Goal: Navigation & Orientation: Find specific page/section

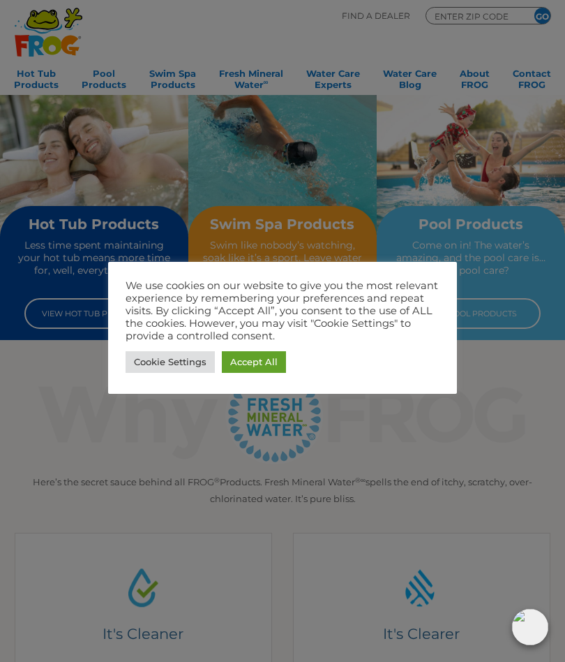
click at [261, 365] on link "Accept All" at bounding box center [254, 362] width 64 height 22
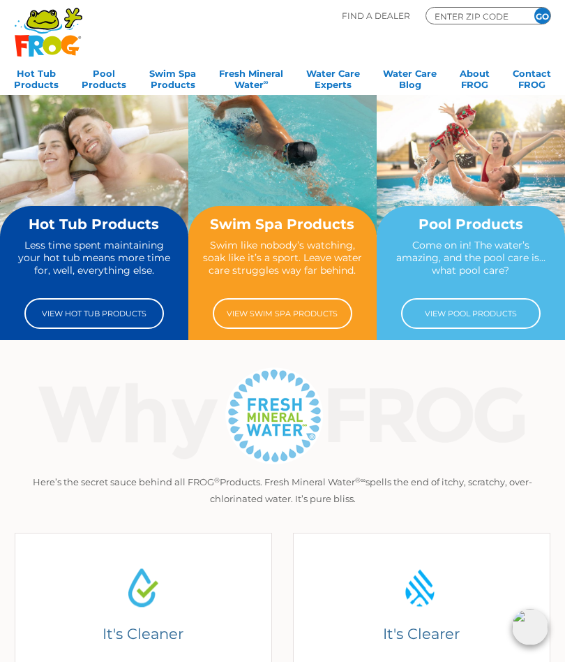
click at [288, 314] on link "View Swim Spa Products" at bounding box center [283, 313] width 140 height 31
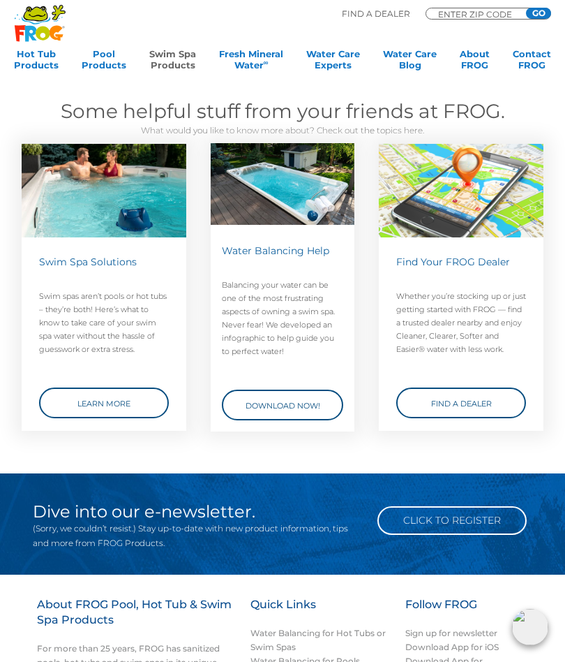
scroll to position [1270, 0]
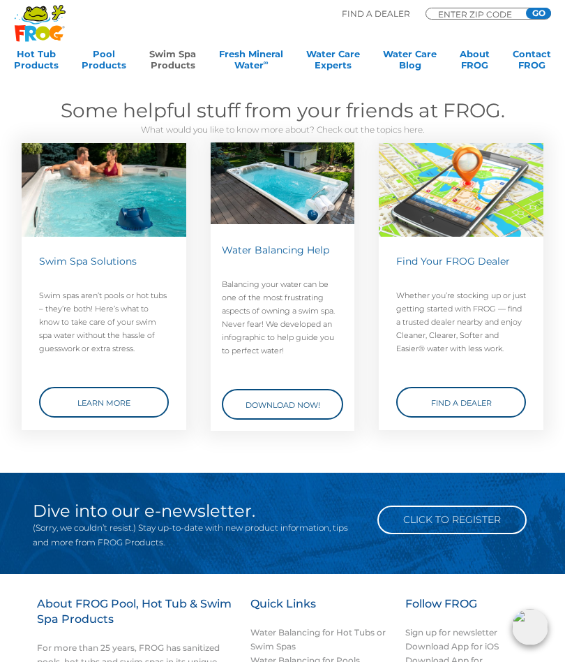
click at [113, 401] on link "Learn More" at bounding box center [104, 402] width 130 height 31
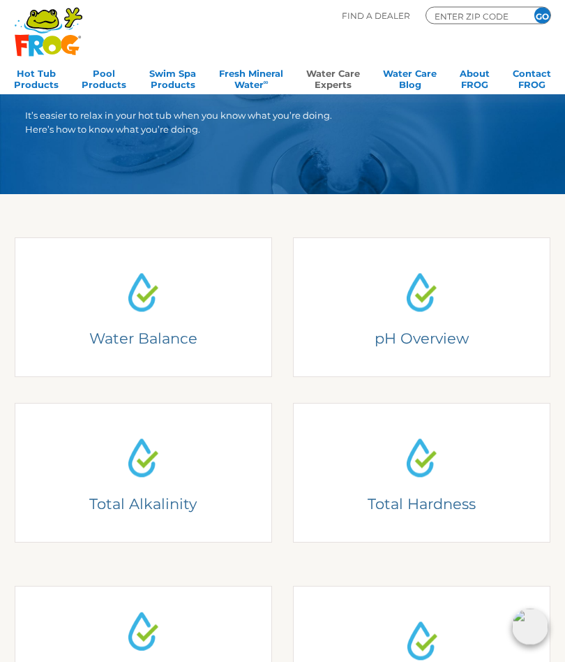
scroll to position [109, 0]
click at [40, 75] on link "Hot Tub Products" at bounding box center [36, 78] width 45 height 28
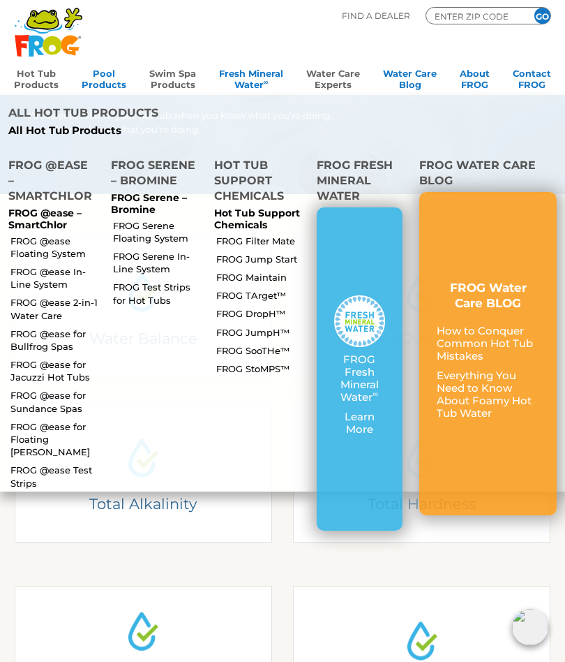
click at [172, 79] on link "Swim Spa Products" at bounding box center [172, 78] width 47 height 28
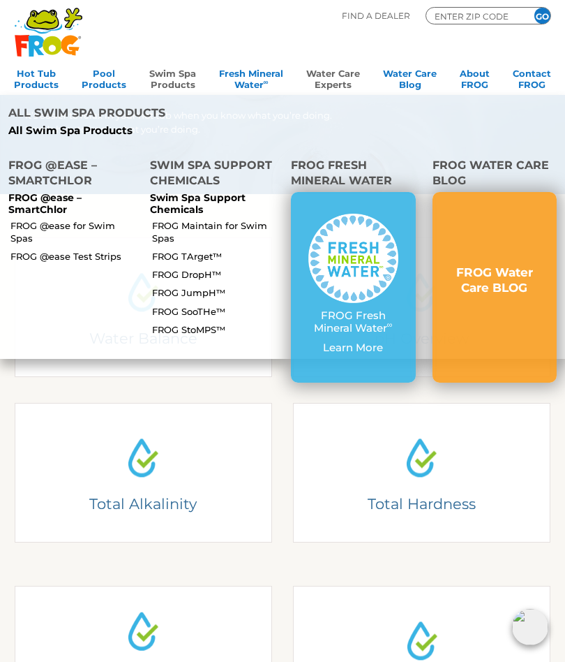
click at [39, 192] on p "FROG @ease – SmartChlor" at bounding box center [70, 204] width 125 height 24
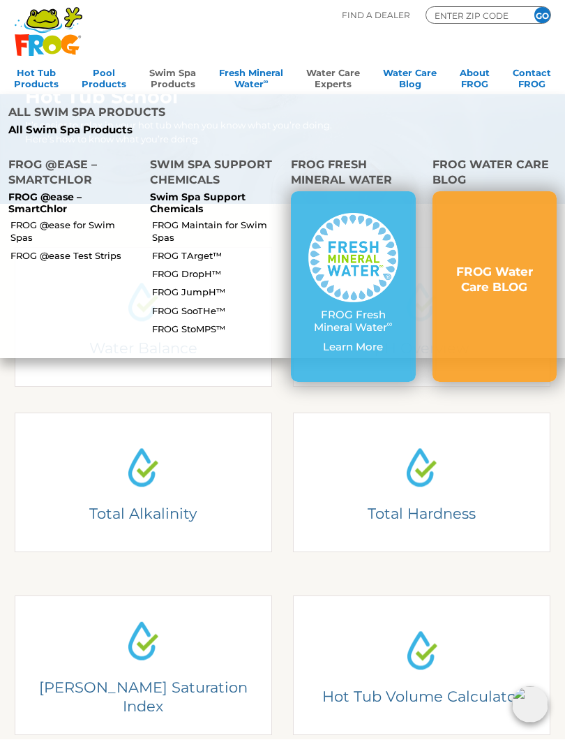
scroll to position [99, 0]
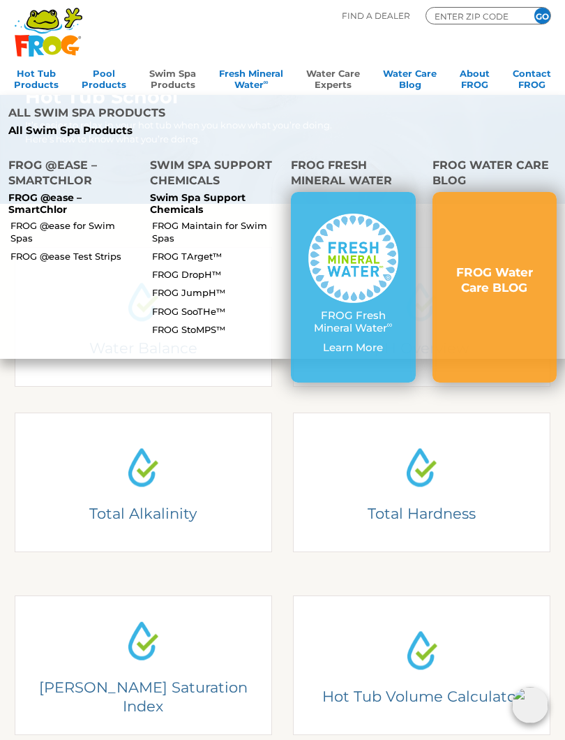
click at [563, 441] on section "Water Balance Understanding Water Balance There are two basic elements to pool …" at bounding box center [282, 575] width 565 height 742
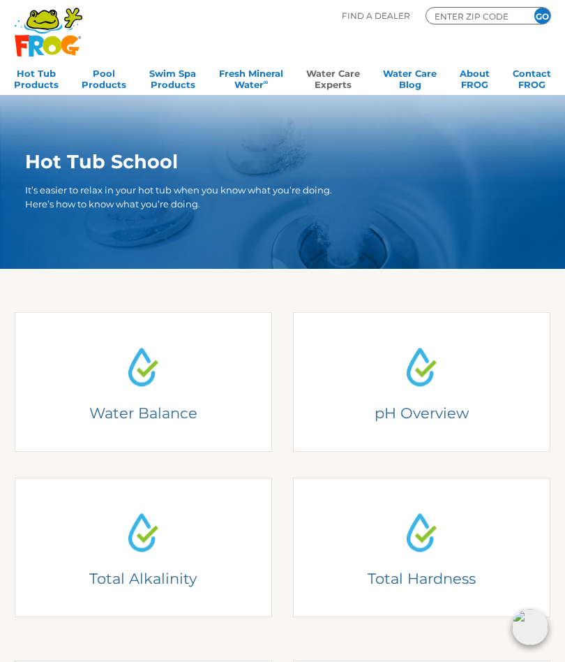
scroll to position [0, 0]
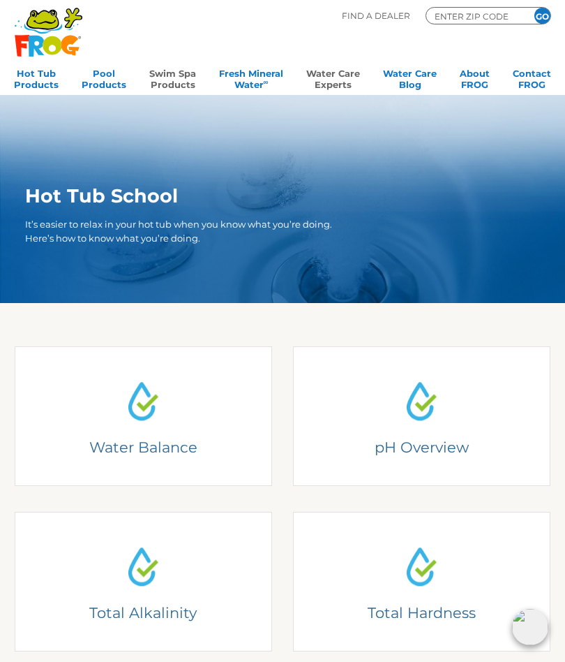
click at [172, 83] on link "Swim Spa Products" at bounding box center [172, 78] width 47 height 28
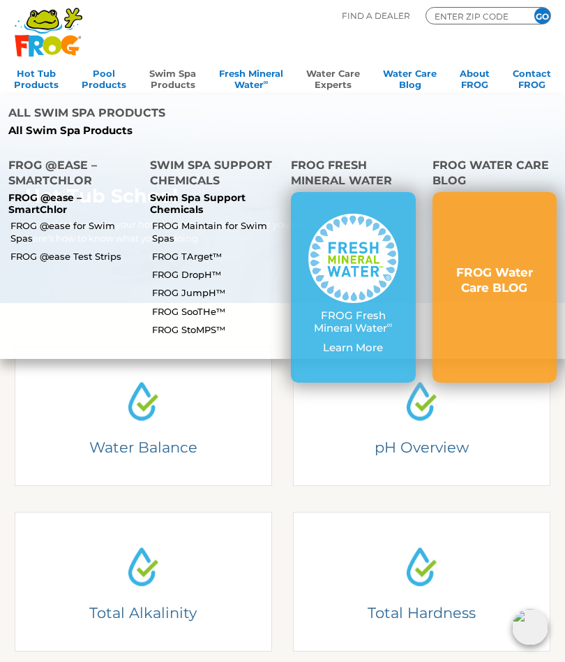
click at [504, 264] on h3 "FROG Water Care BLOG" at bounding box center [495, 279] width 90 height 31
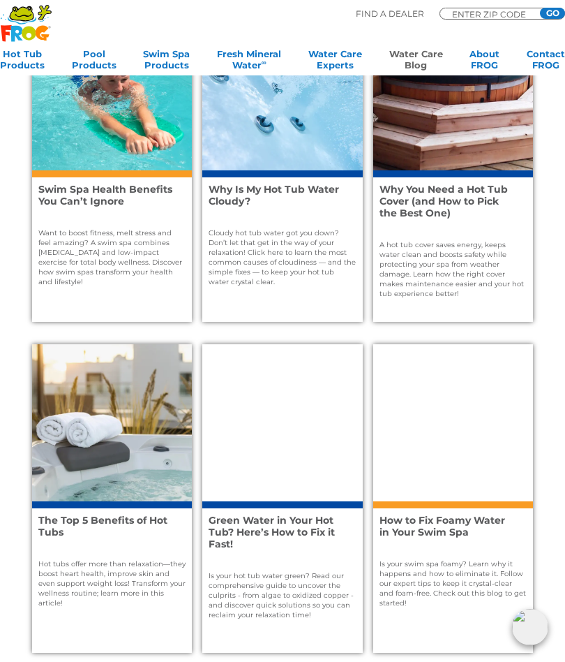
scroll to position [773, 0]
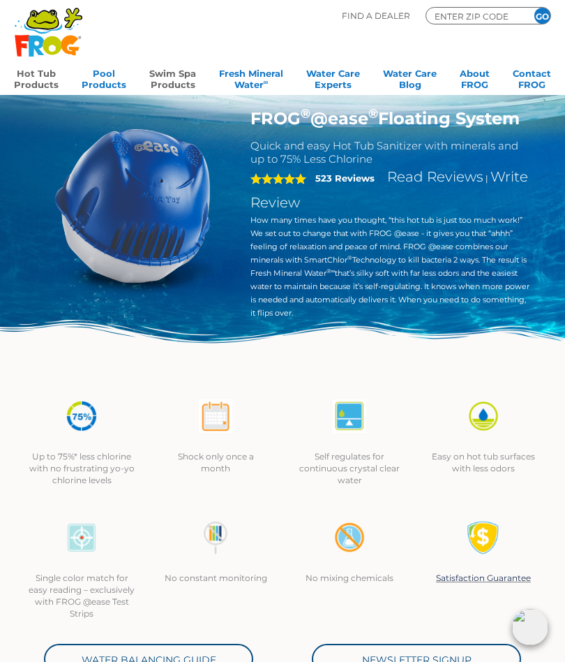
click at [178, 78] on link "Swim Spa Products" at bounding box center [172, 78] width 47 height 28
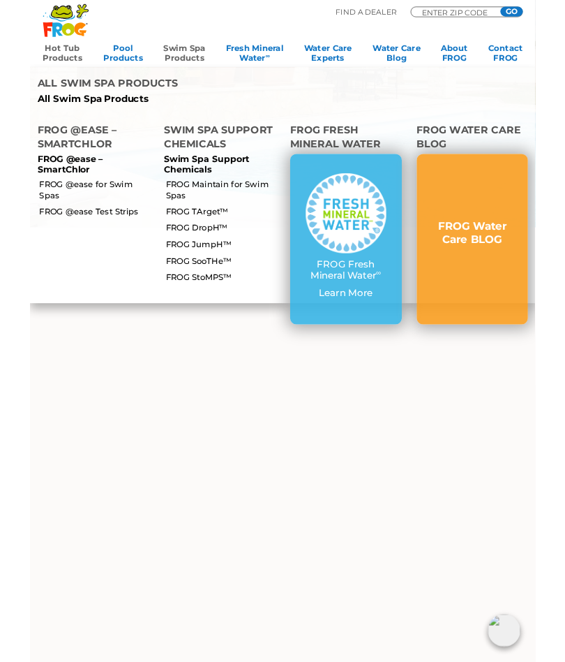
scroll to position [3043, 0]
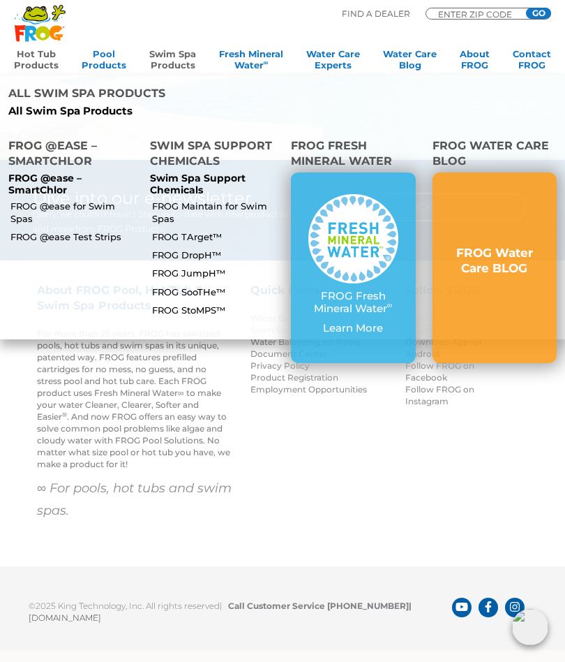
click at [441, 15] on input "ENTER ZIP CODE" at bounding box center [479, 13] width 84 height 7
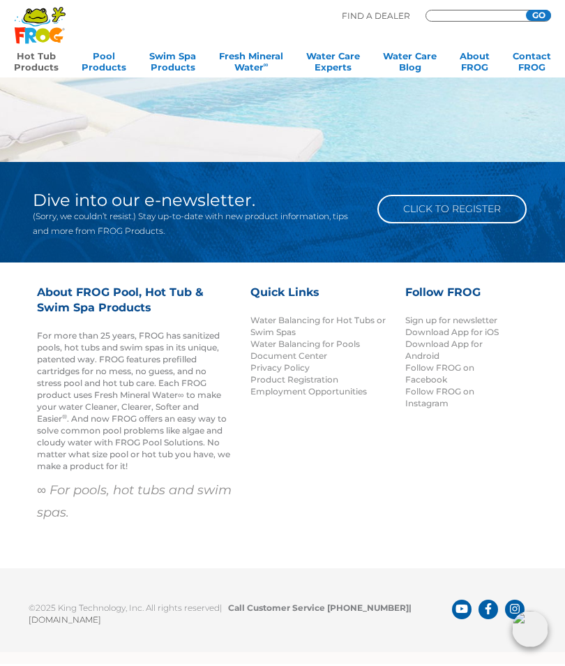
scroll to position [3039, 0]
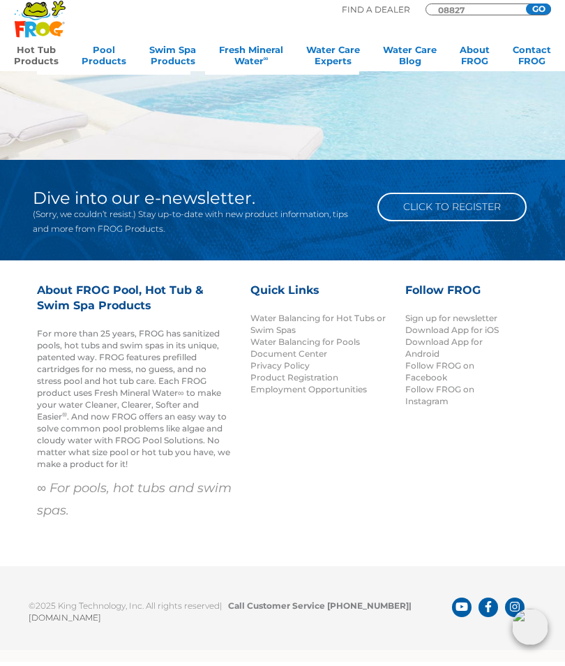
type input "08827"
click at [544, 10] on input "GO" at bounding box center [538, 13] width 25 height 11
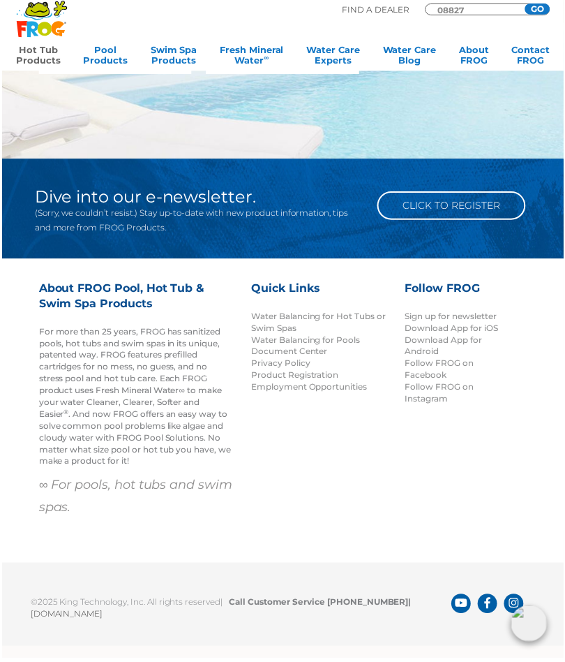
scroll to position [3043, 0]
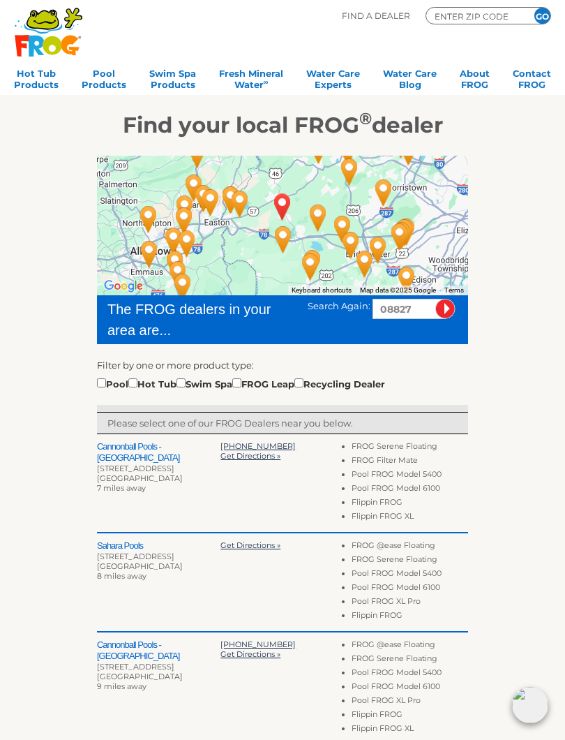
scroll to position [94, 0]
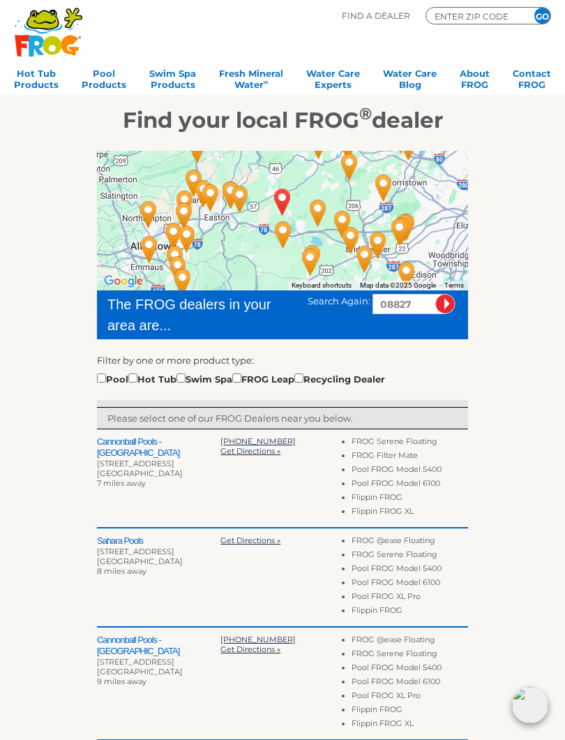
click at [186, 374] on input "checkbox" at bounding box center [181, 377] width 9 height 9
checkbox input "true"
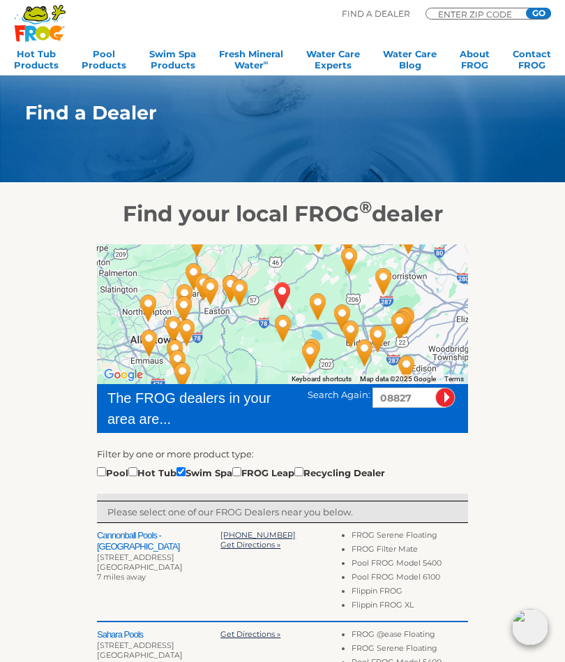
scroll to position [133, 0]
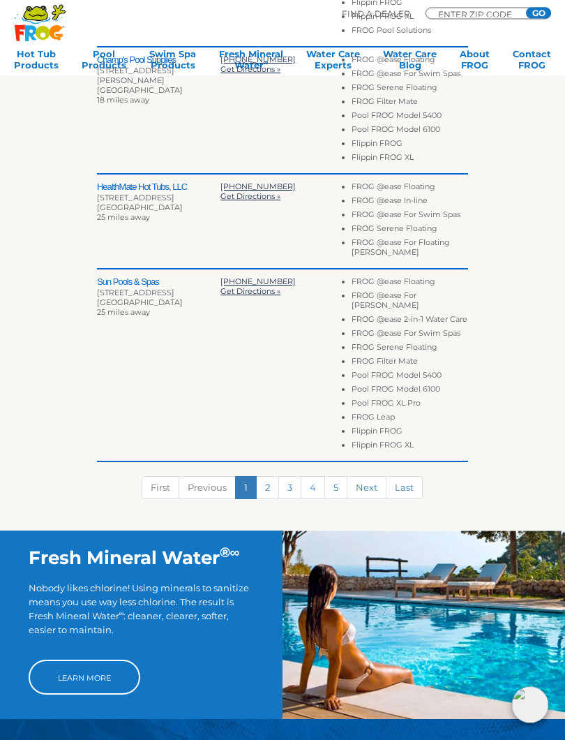
scroll to position [757, 0]
click at [274, 491] on link "2" at bounding box center [267, 487] width 23 height 23
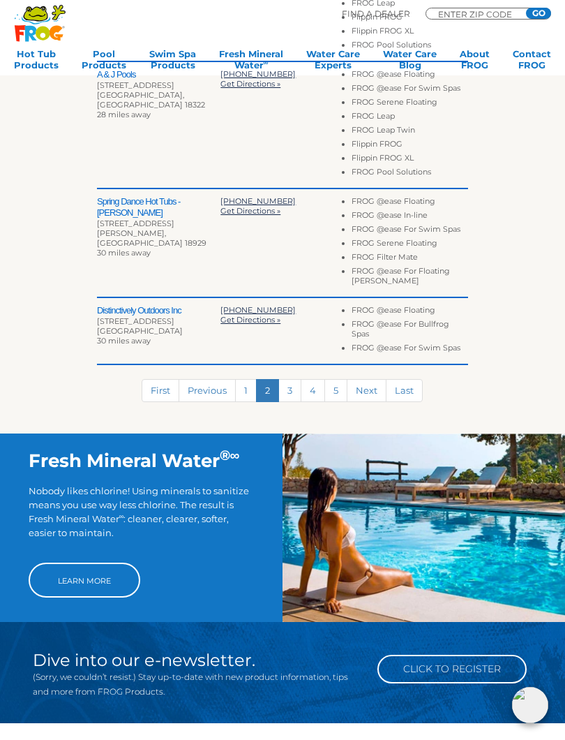
scroll to position [825, 0]
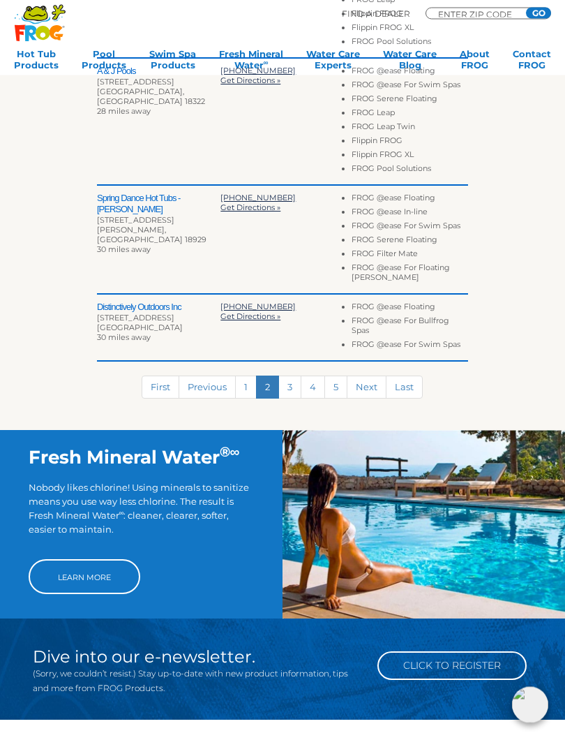
click at [258, 390] on link "2" at bounding box center [267, 387] width 23 height 23
click at [247, 389] on link "1" at bounding box center [246, 386] width 22 height 23
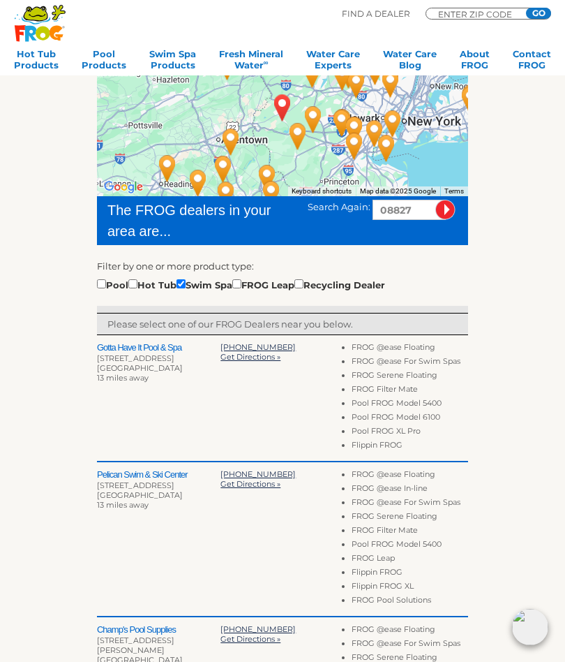
scroll to position [187, 0]
